Goal: Task Accomplishment & Management: Manage account settings

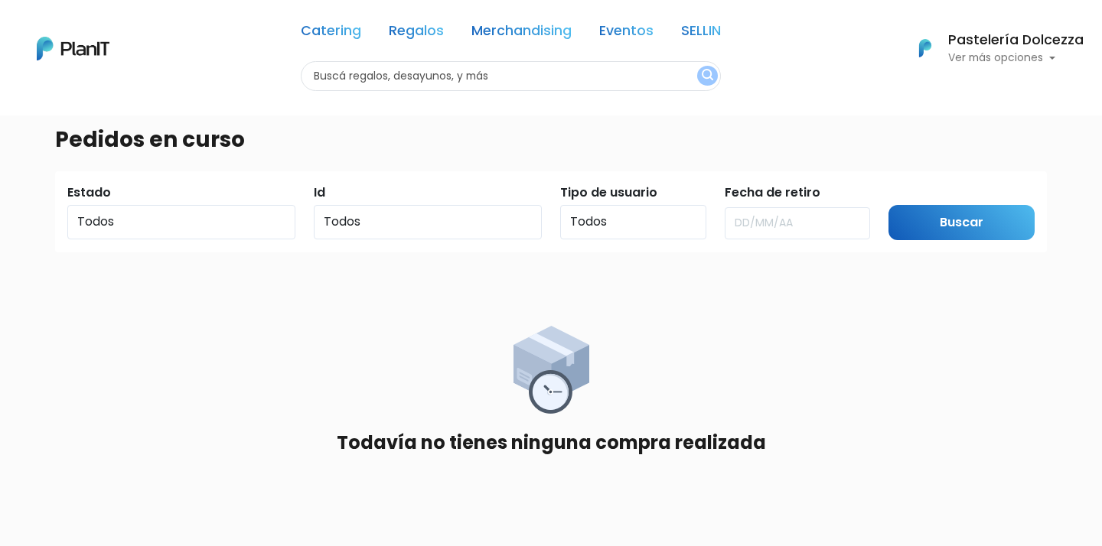
click at [1037, 55] on p "Ver más opciones" at bounding box center [1015, 58] width 135 height 11
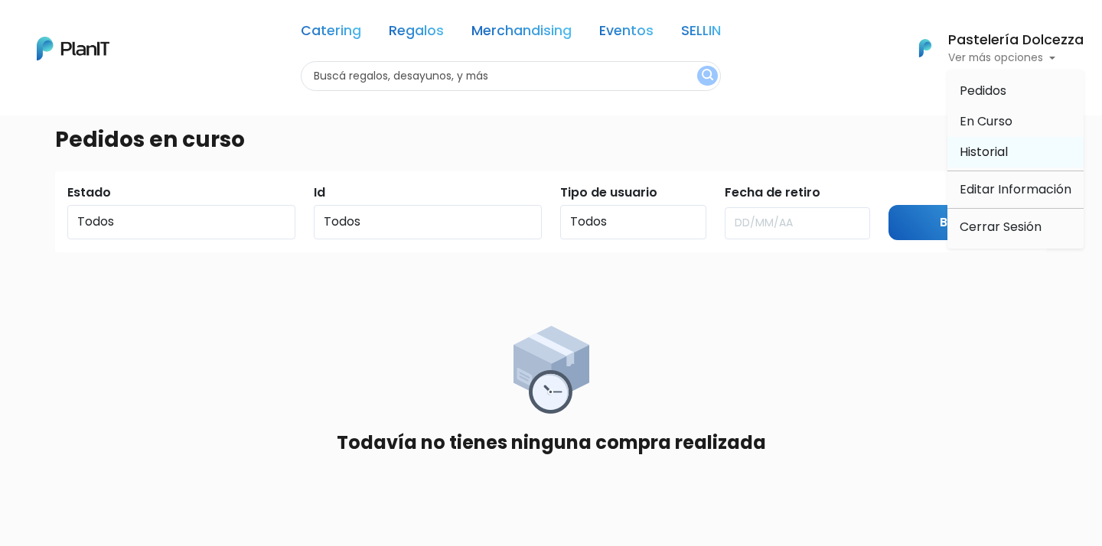
click at [992, 154] on span "Historial" at bounding box center [983, 152] width 48 height 18
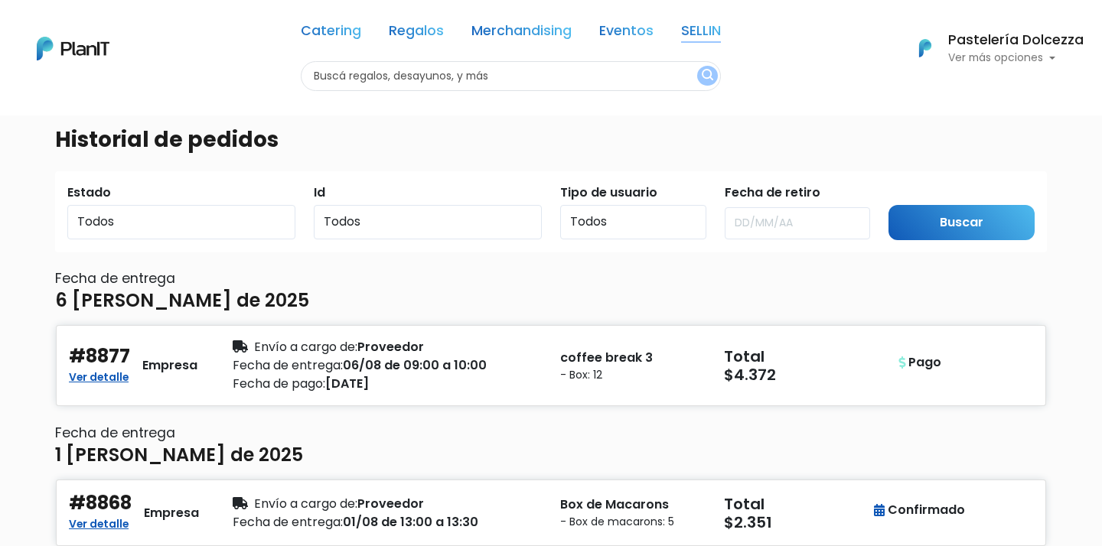
click at [711, 24] on link "SELLIN" at bounding box center [701, 33] width 40 height 18
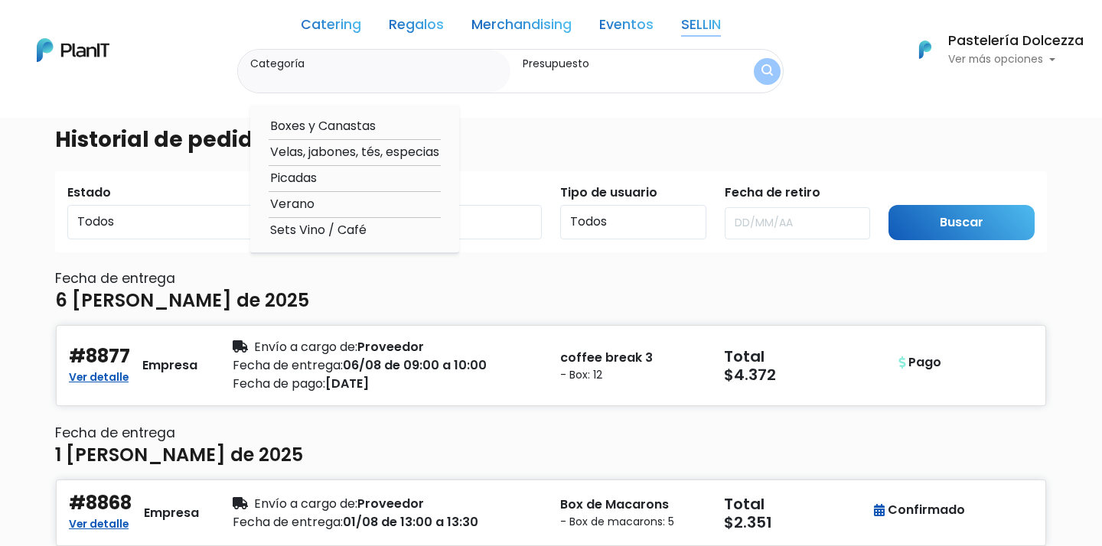
click at [709, 18] on link "SELLIN" at bounding box center [701, 27] width 40 height 18
